Goal: Task Accomplishment & Management: Manage account settings

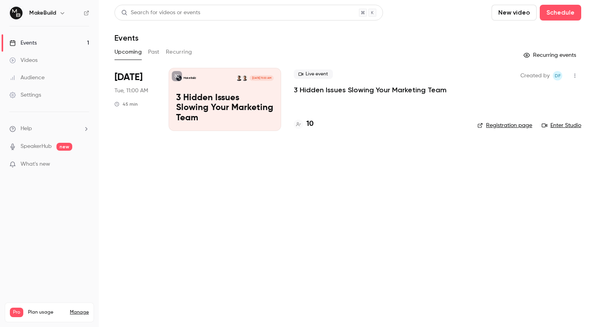
click at [355, 100] on div "Live event 3 Hidden Issues Slowing Your Marketing Team 10" at bounding box center [379, 99] width 171 height 63
click at [338, 87] on p "3 Hidden Issues Slowing Your Marketing Team" at bounding box center [370, 89] width 153 height 9
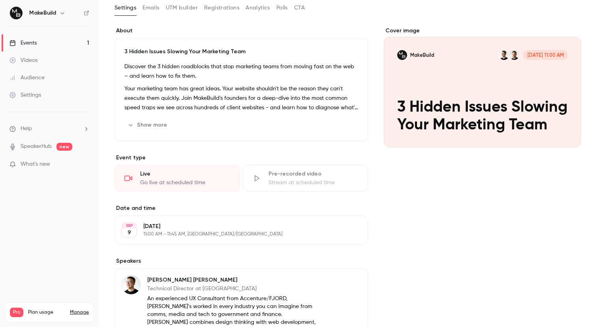
scroll to position [70, 0]
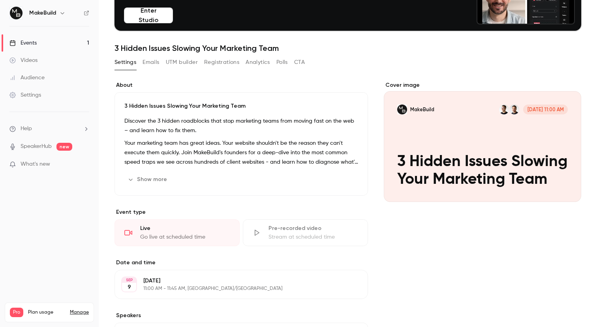
click at [225, 62] on button "Registrations" at bounding box center [221, 62] width 35 height 13
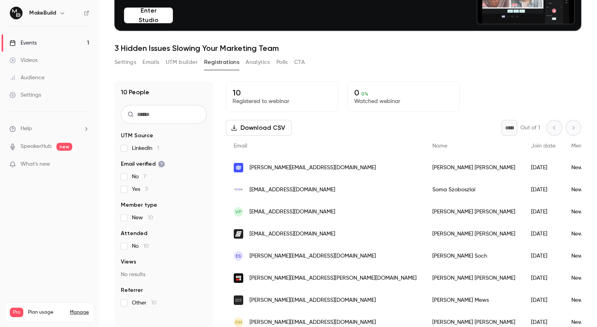
scroll to position [77, 0]
